Goal: Task Accomplishment & Management: Complete application form

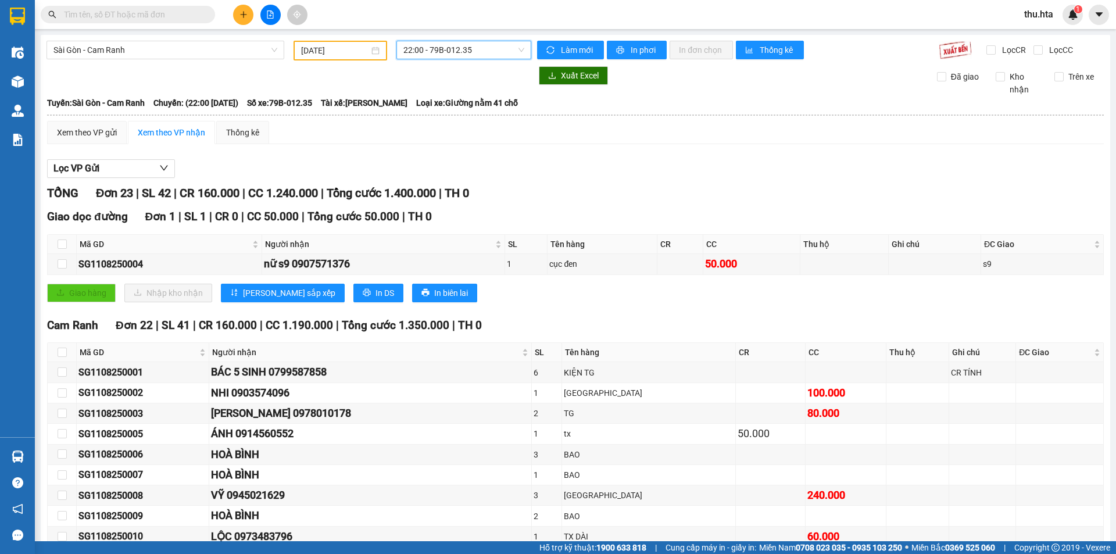
drag, startPoint x: 0, startPoint y: 0, endPoint x: 235, endPoint y: 13, distance: 235.7
click at [235, 13] on button at bounding box center [243, 15] width 20 height 20
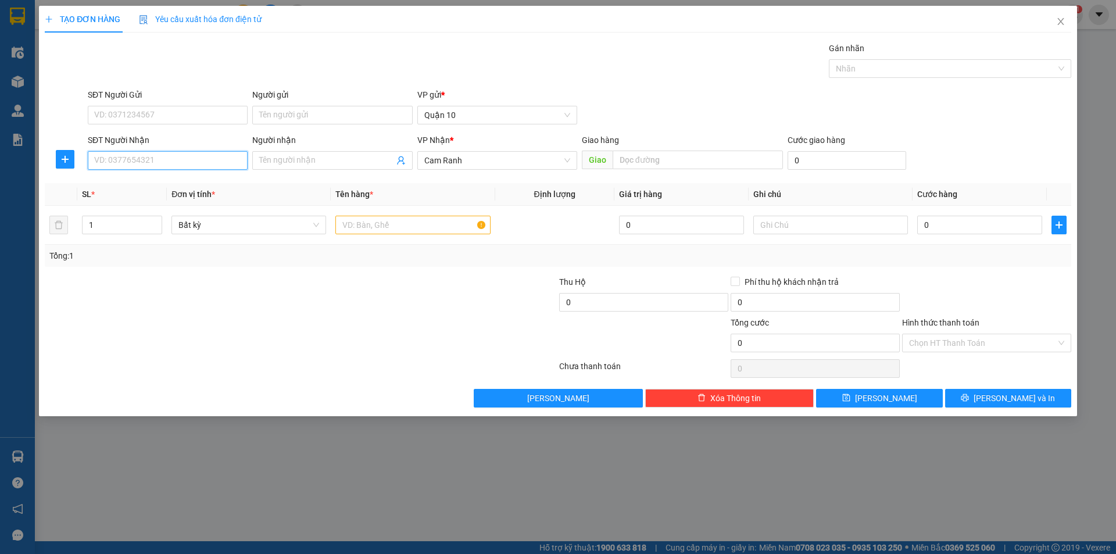
click at [125, 153] on input "SĐT Người Nhận" at bounding box center [168, 160] width 160 height 19
click at [137, 178] on div "0986559985 - THÙY" at bounding box center [168, 183] width 146 height 13
type input "0986559985"
type input "THÙY"
type input "40.000"
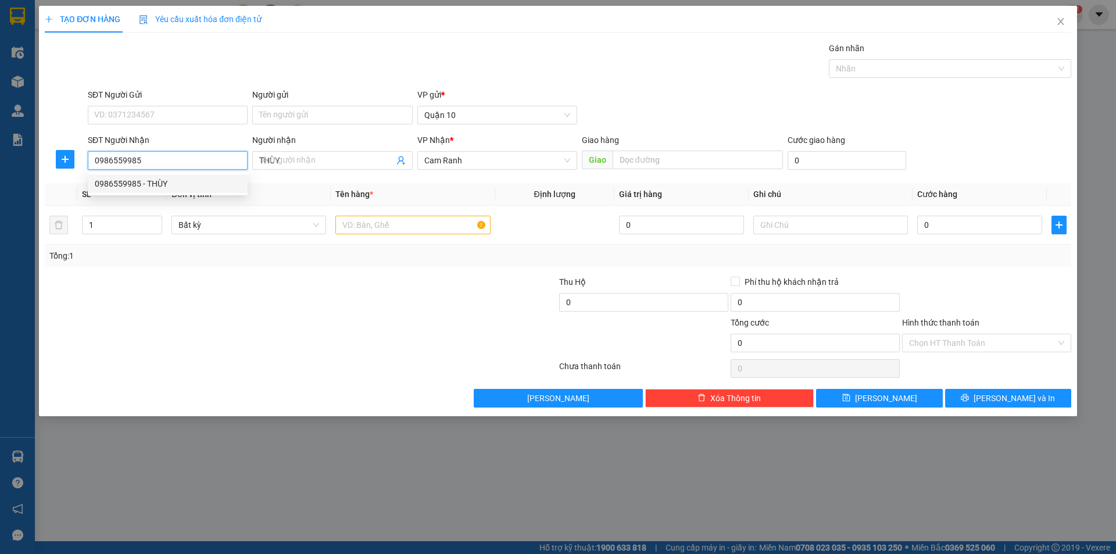
type input "40.000"
type input "0986559985"
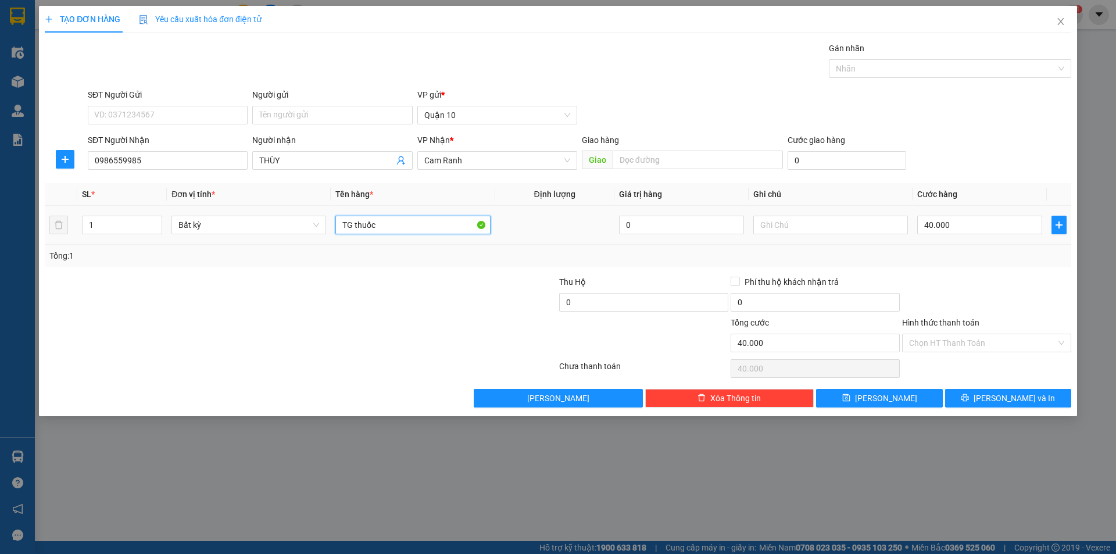
click at [402, 232] on input "TG thuốc" at bounding box center [412, 225] width 155 height 19
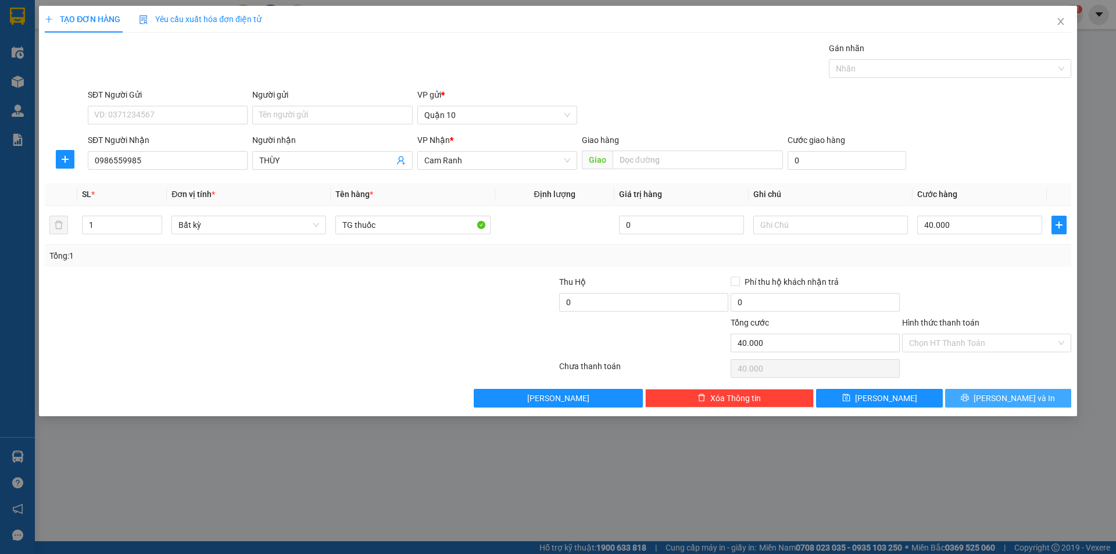
click at [1016, 400] on span "[PERSON_NAME] và In" at bounding box center [1013, 398] width 81 height 13
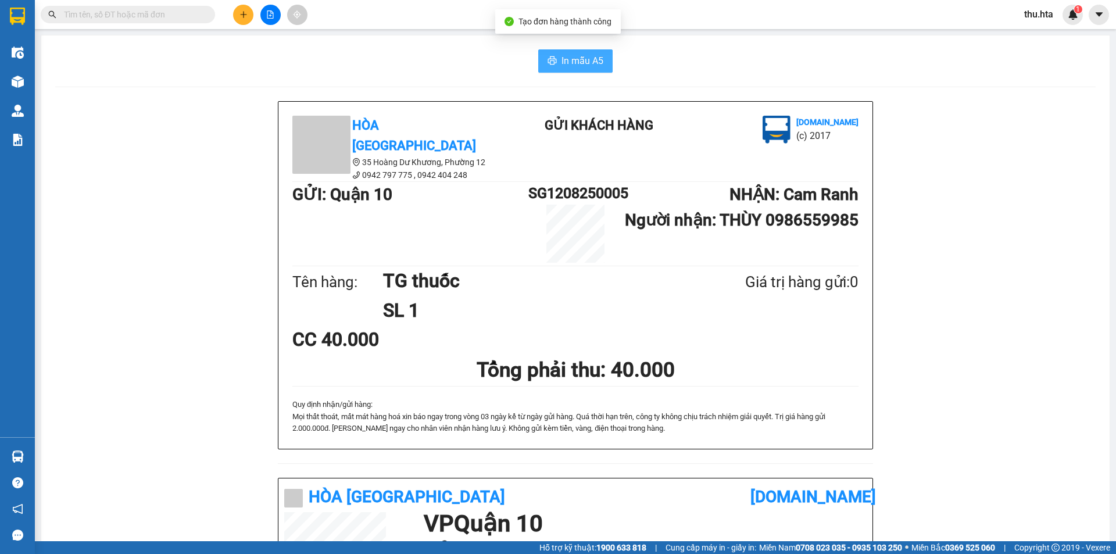
drag, startPoint x: 592, startPoint y: 63, endPoint x: 639, endPoint y: 206, distance: 151.1
click at [592, 64] on span "In mẫu A5" at bounding box center [582, 60] width 42 height 15
